Goal: Communication & Community: Ask a question

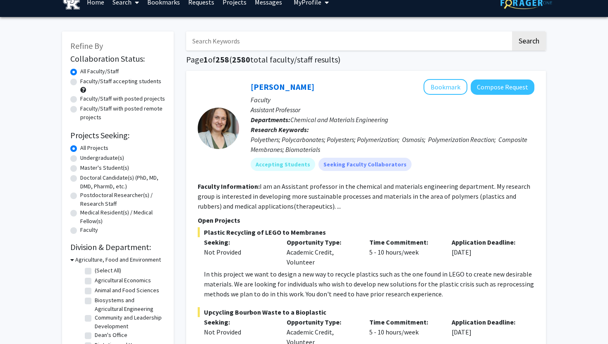
scroll to position [19, 0]
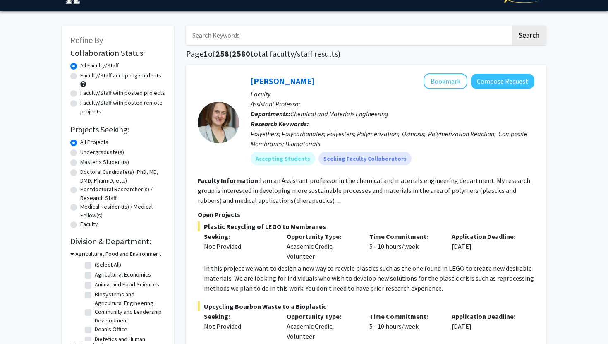
click at [80, 150] on label "Undergraduate(s)" at bounding box center [102, 152] width 44 height 9
click at [80, 150] on input "Undergraduate(s)" at bounding box center [82, 150] width 5 height 5
radio input "true"
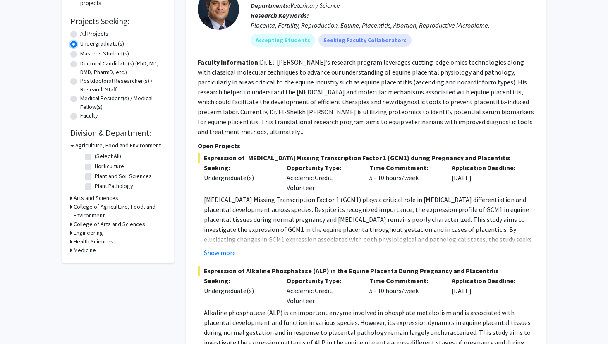
scroll to position [121, 0]
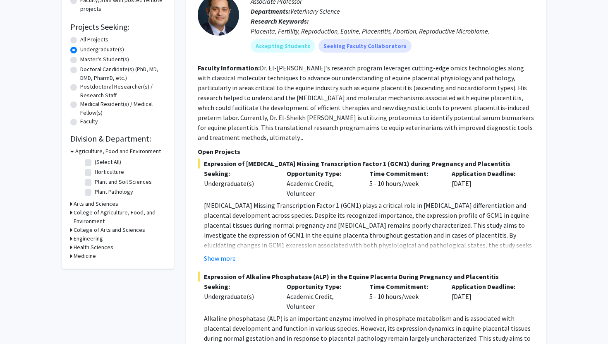
click at [88, 255] on h3 "Medicine" at bounding box center [85, 255] width 22 height 9
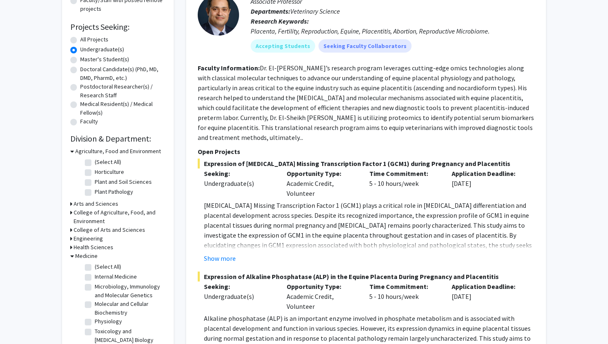
click at [95, 267] on label "(Select All)" at bounding box center [108, 266] width 26 height 9
click at [95, 267] on input "(Select All)" at bounding box center [97, 264] width 5 height 5
checkbox input "true"
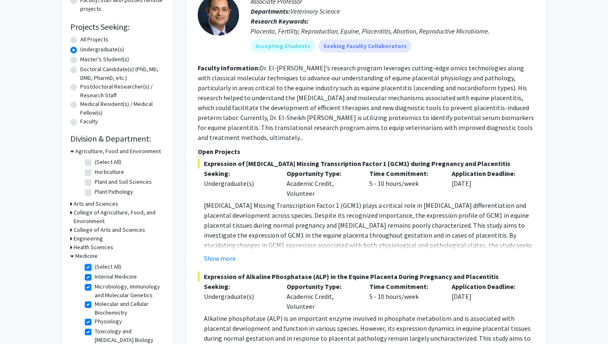
checkbox input "true"
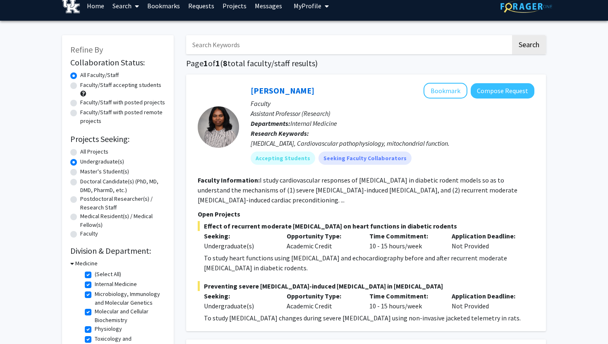
scroll to position [9, 0]
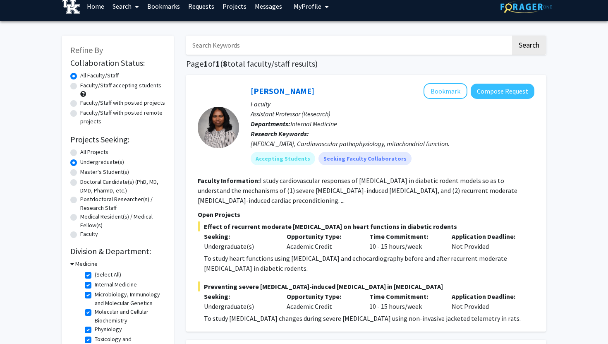
click at [80, 264] on h3 "Medicine" at bounding box center [86, 263] width 22 height 9
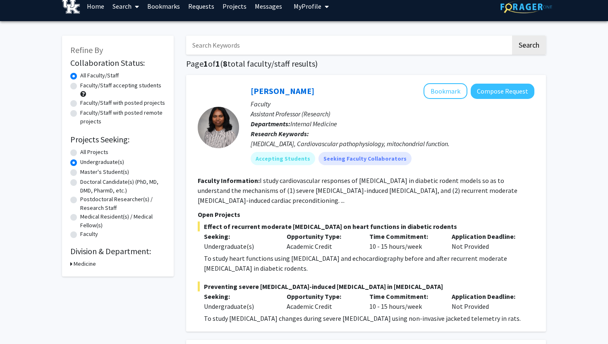
click at [80, 264] on h3 "Medicine" at bounding box center [85, 263] width 22 height 9
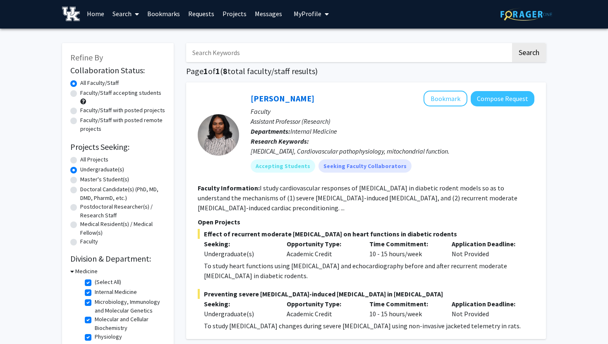
scroll to position [0, 0]
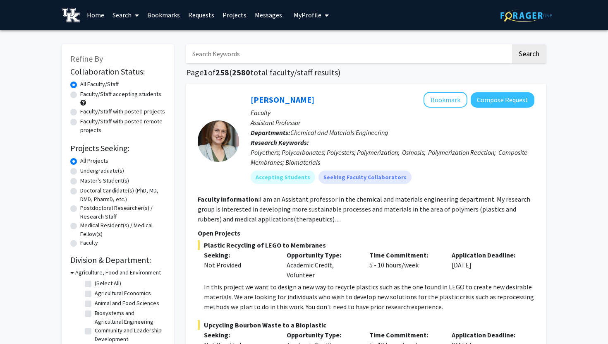
click at [80, 172] on div "Undergraduate(s)" at bounding box center [117, 171] width 95 height 10
click at [80, 168] on label "Undergraduate(s)" at bounding box center [102, 170] width 44 height 9
click at [80, 168] on input "Undergraduate(s)" at bounding box center [82, 168] width 5 height 5
radio input "true"
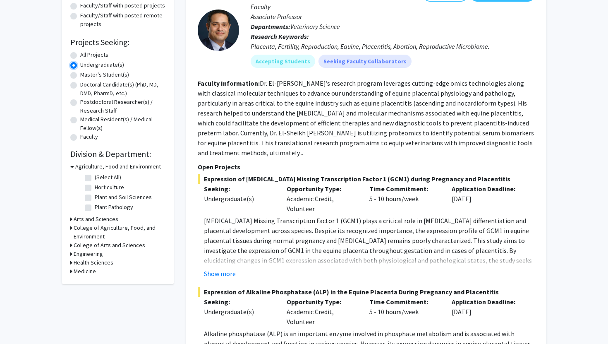
scroll to position [120, 0]
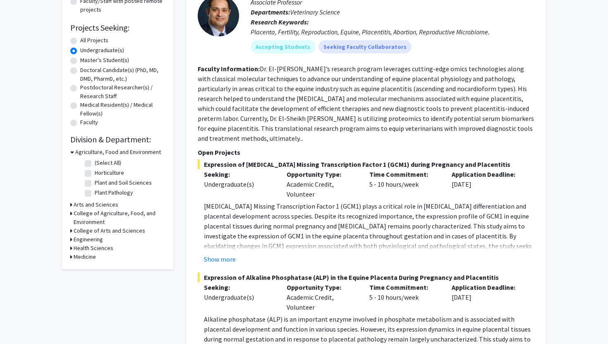
click at [89, 259] on h3 "Medicine" at bounding box center [85, 256] width 22 height 9
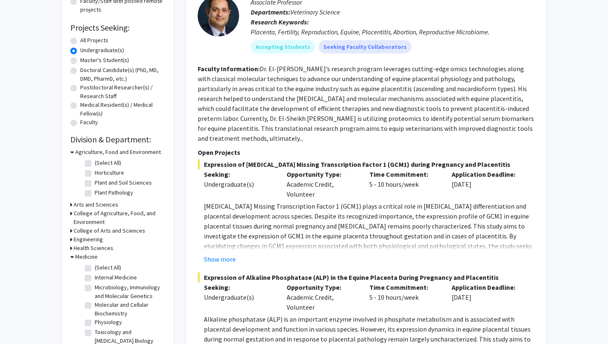
click at [93, 247] on h3 "Health Sciences" at bounding box center [94, 248] width 40 height 9
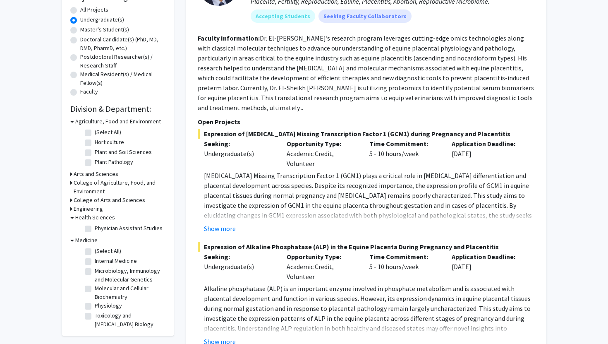
scroll to position [159, 0]
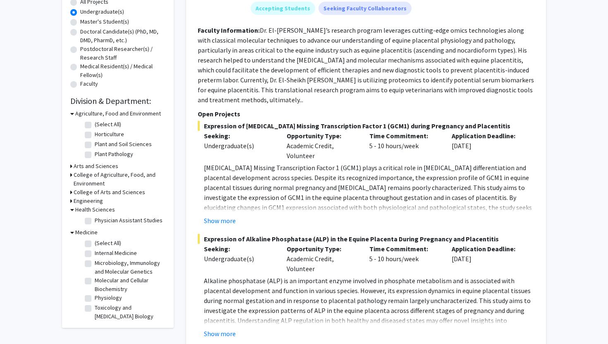
click at [95, 244] on label "(Select All)" at bounding box center [108, 243] width 26 height 9
click at [95, 244] on input "(Select All)" at bounding box center [97, 241] width 5 height 5
checkbox input "true"
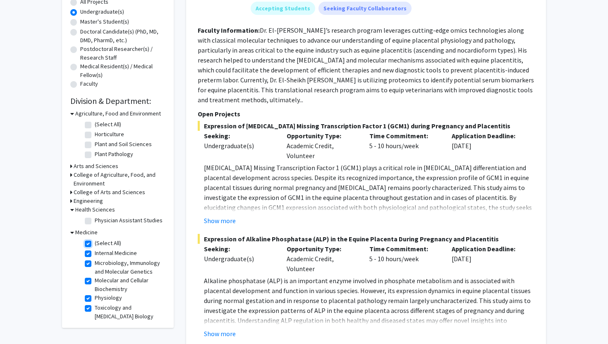
checkbox input "true"
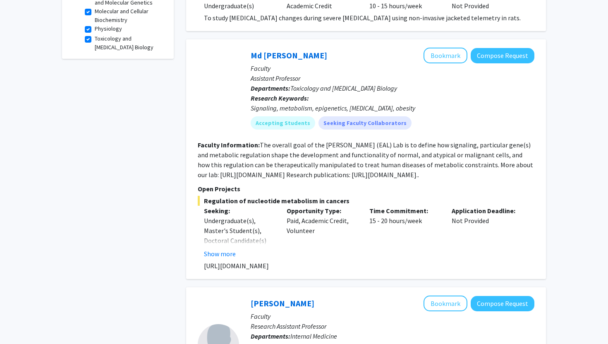
scroll to position [310, 0]
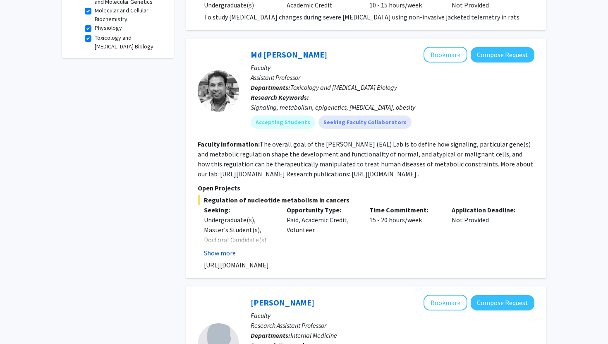
click at [230, 253] on button "Show more" at bounding box center [220, 253] width 32 height 10
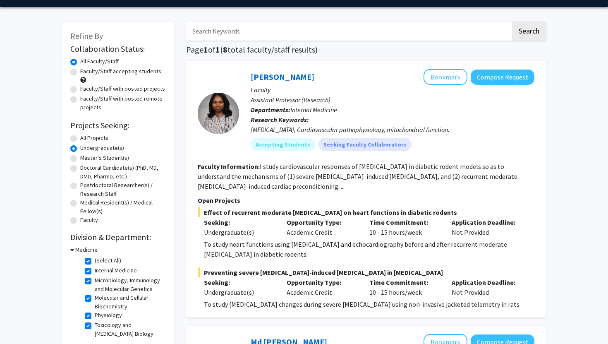
scroll to position [22, 0]
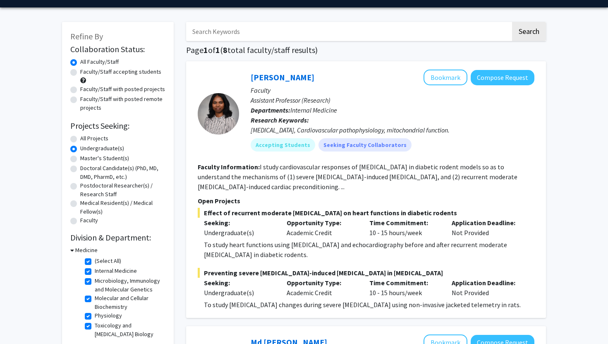
drag, startPoint x: 206, startPoint y: 213, endPoint x: 251, endPoint y: 249, distance: 58.2
click at [252, 250] on div "Effect of recurrent moderate [MEDICAL_DATA] on heart functions in diabetic rode…" at bounding box center [366, 234] width 337 height 52
click at [515, 79] on button "Compose Request" at bounding box center [503, 77] width 64 height 15
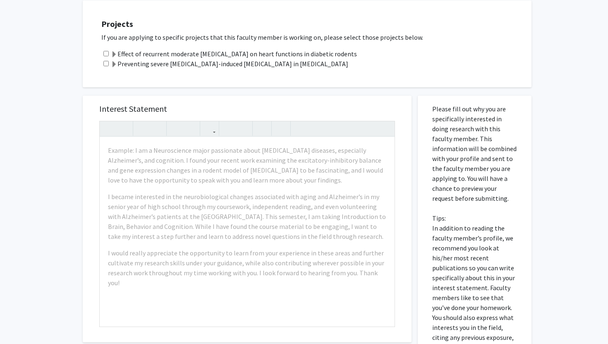
scroll to position [207, 0]
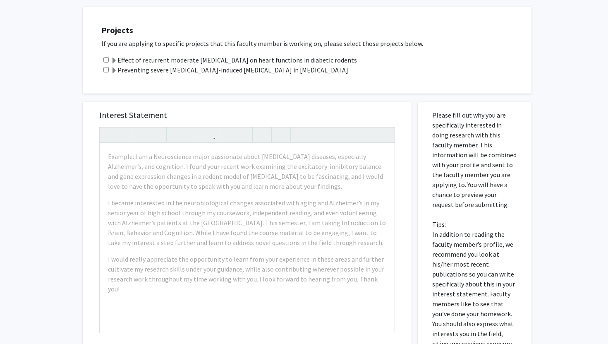
click at [107, 57] on input "checkbox" at bounding box center [105, 59] width 5 height 5
checkbox input "true"
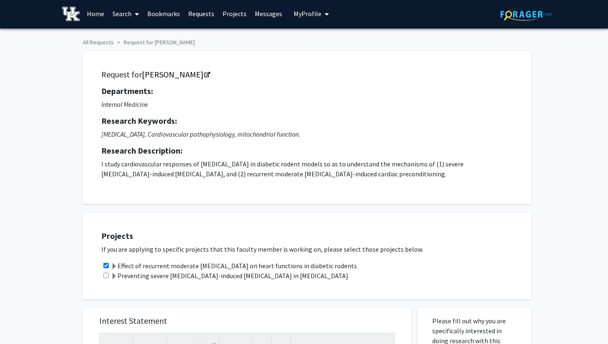
scroll to position [0, 0]
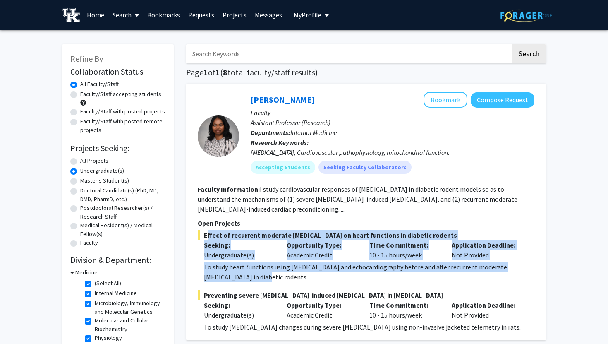
drag, startPoint x: 203, startPoint y: 234, endPoint x: 271, endPoint y: 274, distance: 78.2
click at [271, 274] on div "Effect of recurrent moderate [MEDICAL_DATA] on heart functions in diabetic rode…" at bounding box center [366, 256] width 337 height 52
copy div "Effect of recurrent moderate [MEDICAL_DATA] on heart functions in diabetic rode…"
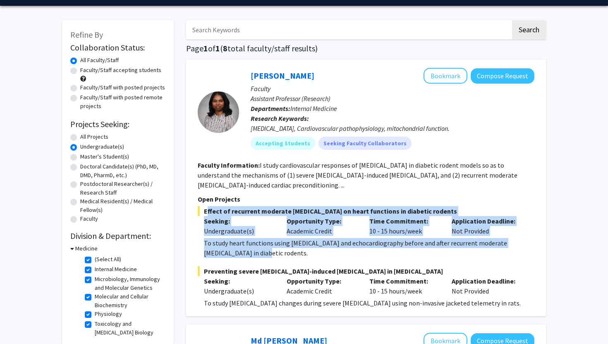
scroll to position [24, 0]
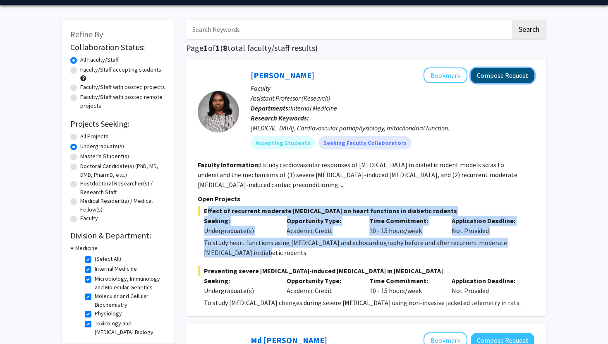
click at [489, 80] on button "Compose Request" at bounding box center [503, 75] width 64 height 15
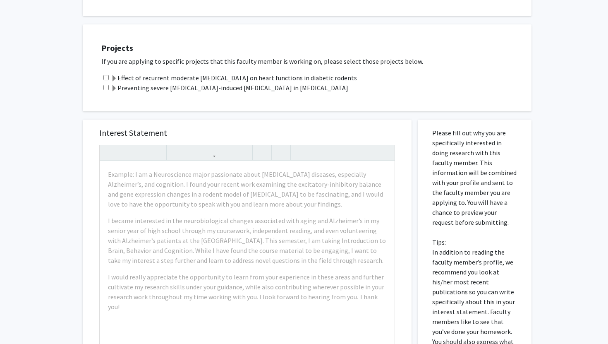
scroll to position [220, 0]
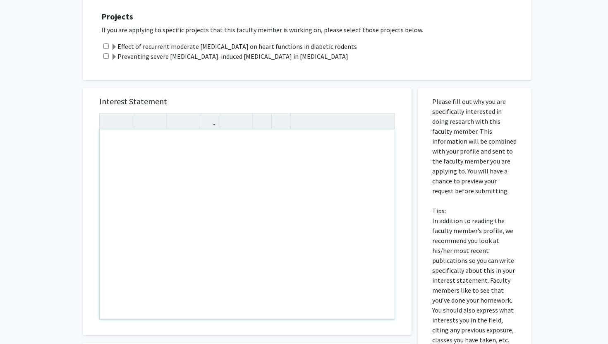
click at [187, 165] on div "Note to users with screen readers: Please press Alt+0 or Option+0 to deactivate…" at bounding box center [247, 223] width 295 height 189
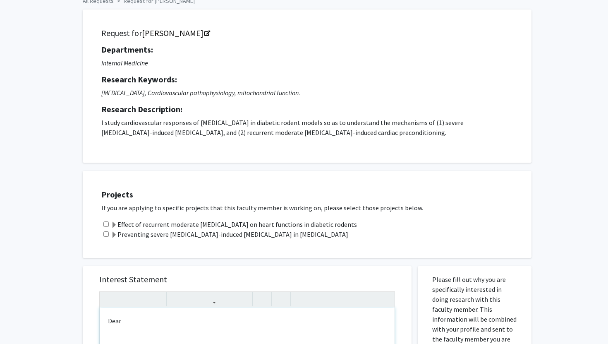
scroll to position [63, 0]
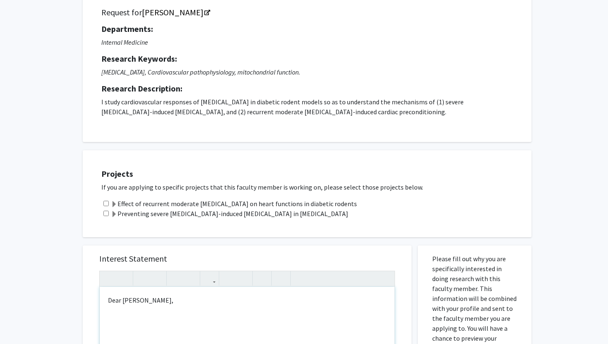
type textarea "<p>Dear [PERSON_NAME],&nbsp;</p><p><br></p>"
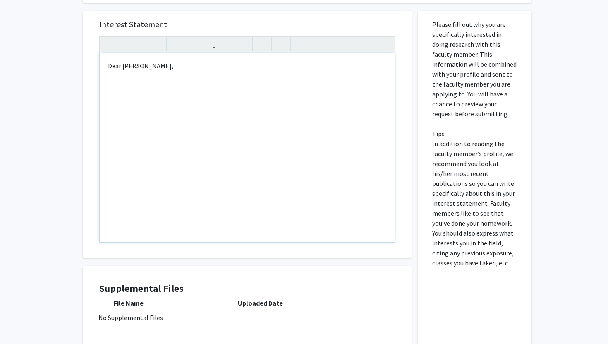
scroll to position [244, 0]
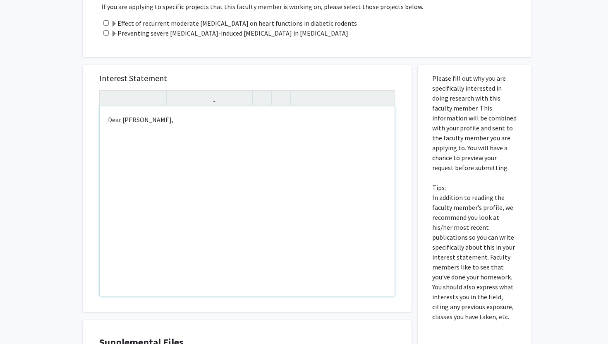
click at [160, 137] on p "Note to users with screen readers: Please press Alt+0 or Option+0 to deactivate…" at bounding box center [247, 136] width 278 height 10
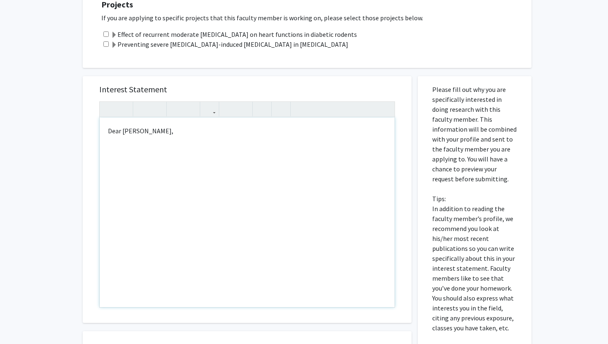
scroll to position [228, 0]
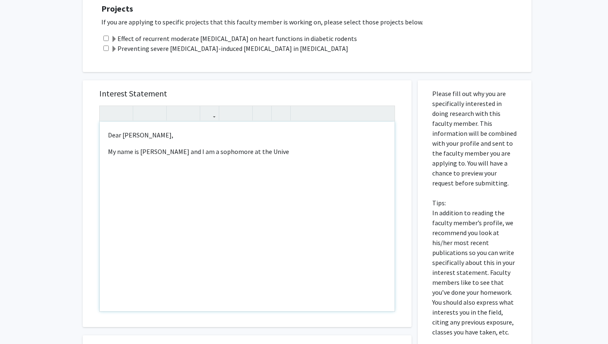
click at [230, 150] on p "My name is [PERSON_NAME] and I am a sophomore at the Unive" at bounding box center [247, 151] width 278 height 10
click at [175, 161] on p "My name is [PERSON_NAME] and I am a sophomore majoring in human health sciences…" at bounding box center [247, 156] width 278 height 20
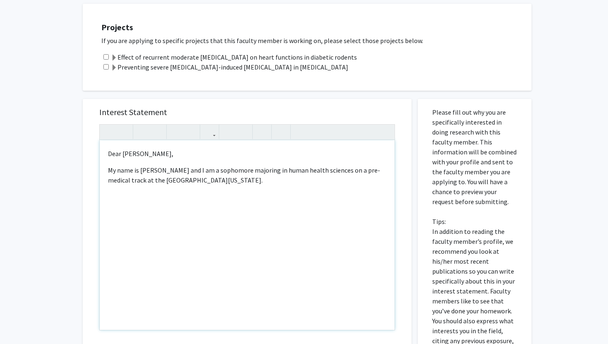
scroll to position [203, 0]
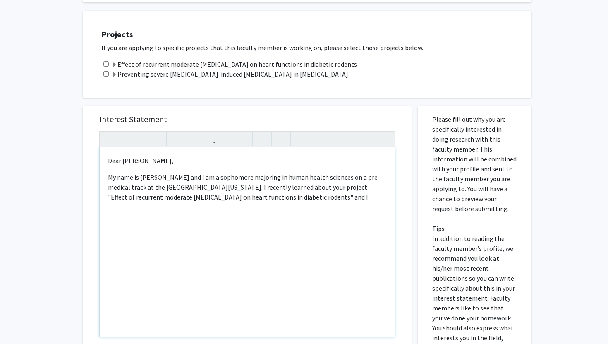
click at [279, 196] on p "My name is [PERSON_NAME] and I am a sophomore majoring in human health sciences…" at bounding box center [247, 187] width 278 height 30
click at [318, 199] on p "My name is [PERSON_NAME] and I am a sophomore majoring in human health sciences…" at bounding box center [247, 187] width 278 height 30
type textarea "<p>Dear [PERSON_NAME],&nbsp;</p><p>My name is [PERSON_NAME] and I am a sophomor…"
